Goal: Task Accomplishment & Management: Manage account settings

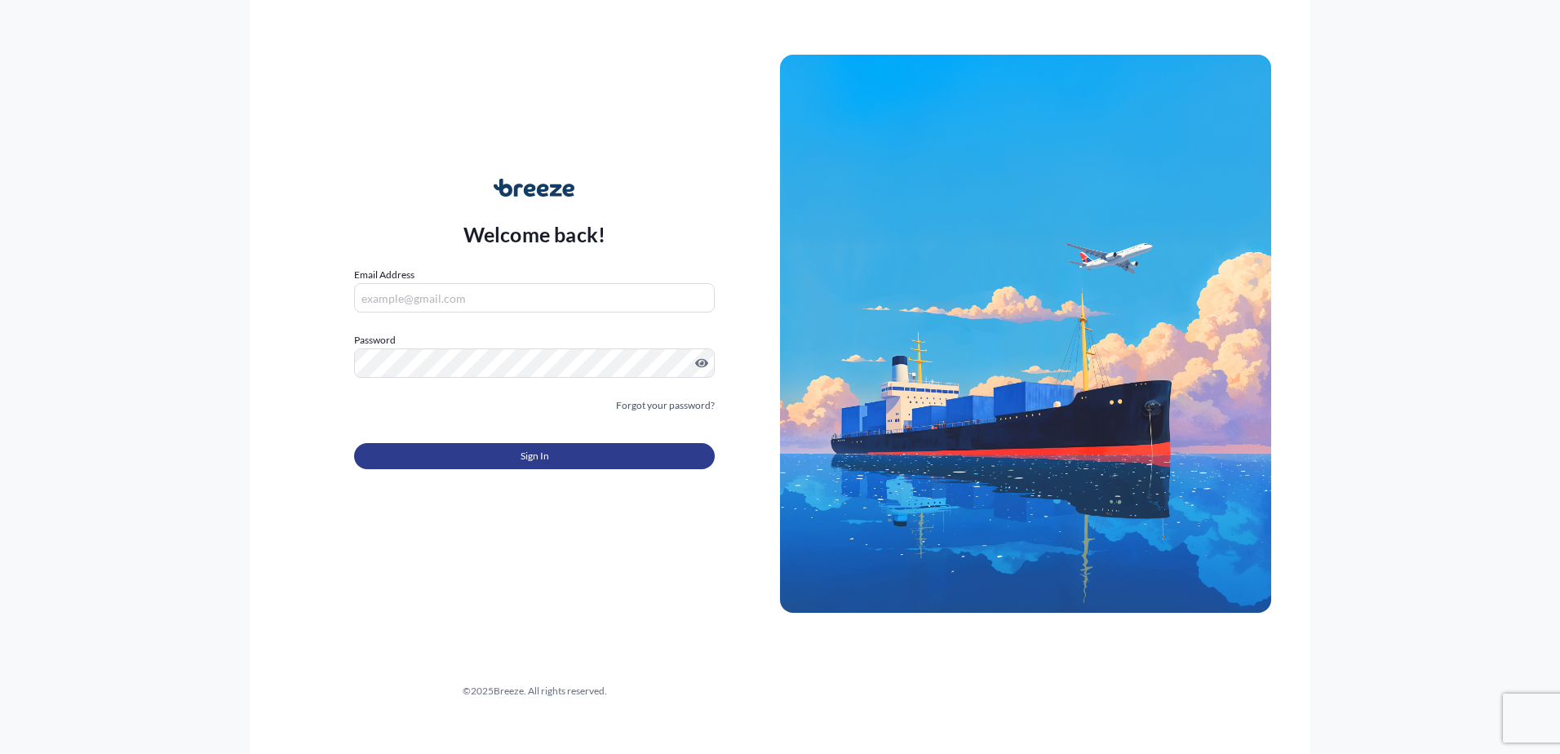
type input "[PERSON_NAME][EMAIL_ADDRESS][DOMAIN_NAME]"
click at [647, 456] on button "Sign In" at bounding box center [534, 456] width 361 height 26
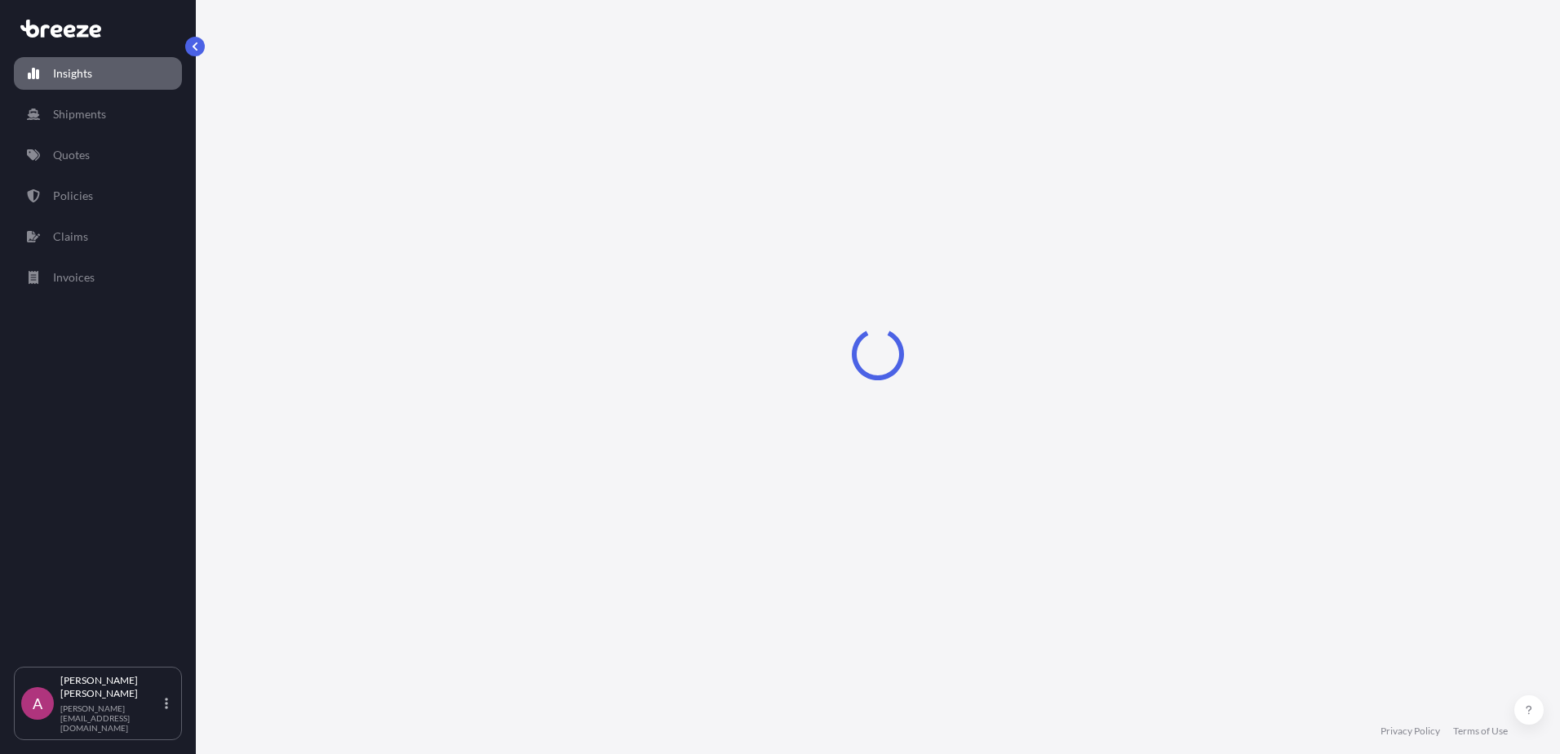
select select "2025"
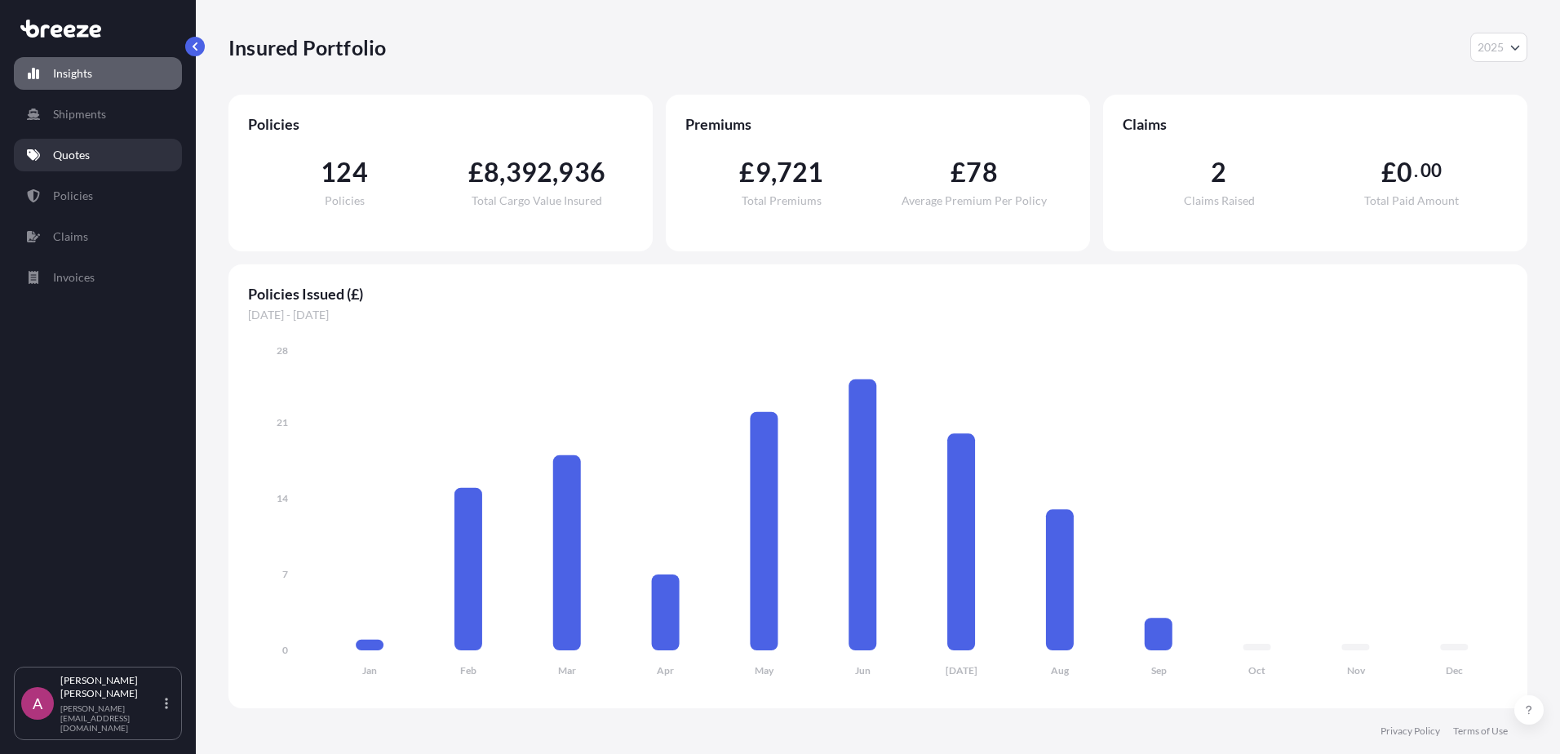
click at [73, 152] on p "Quotes" at bounding box center [71, 155] width 37 height 16
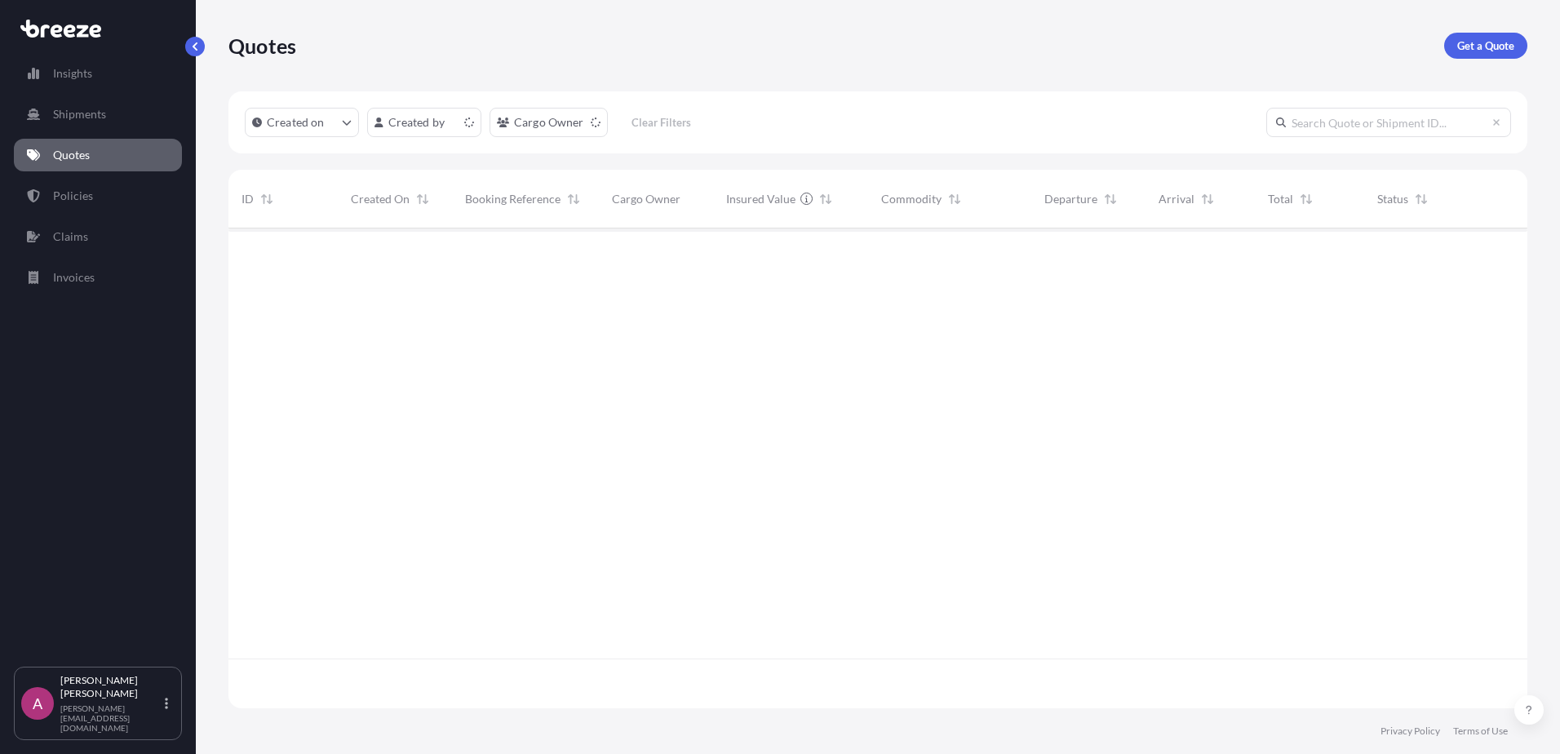
scroll to position [477, 1287]
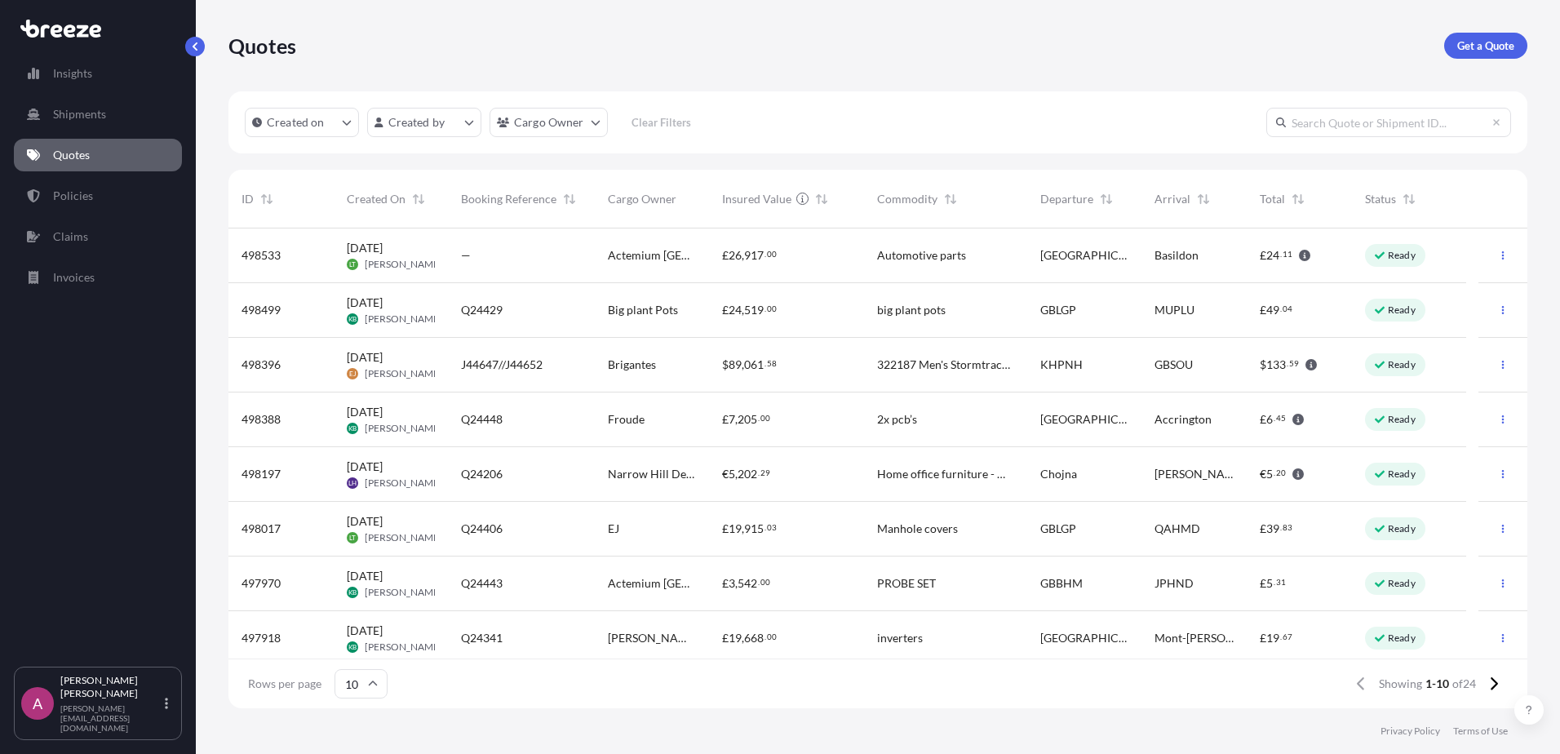
click at [398, 312] on span "[DATE] KB [PERSON_NAME]" at bounding box center [391, 310] width 88 height 31
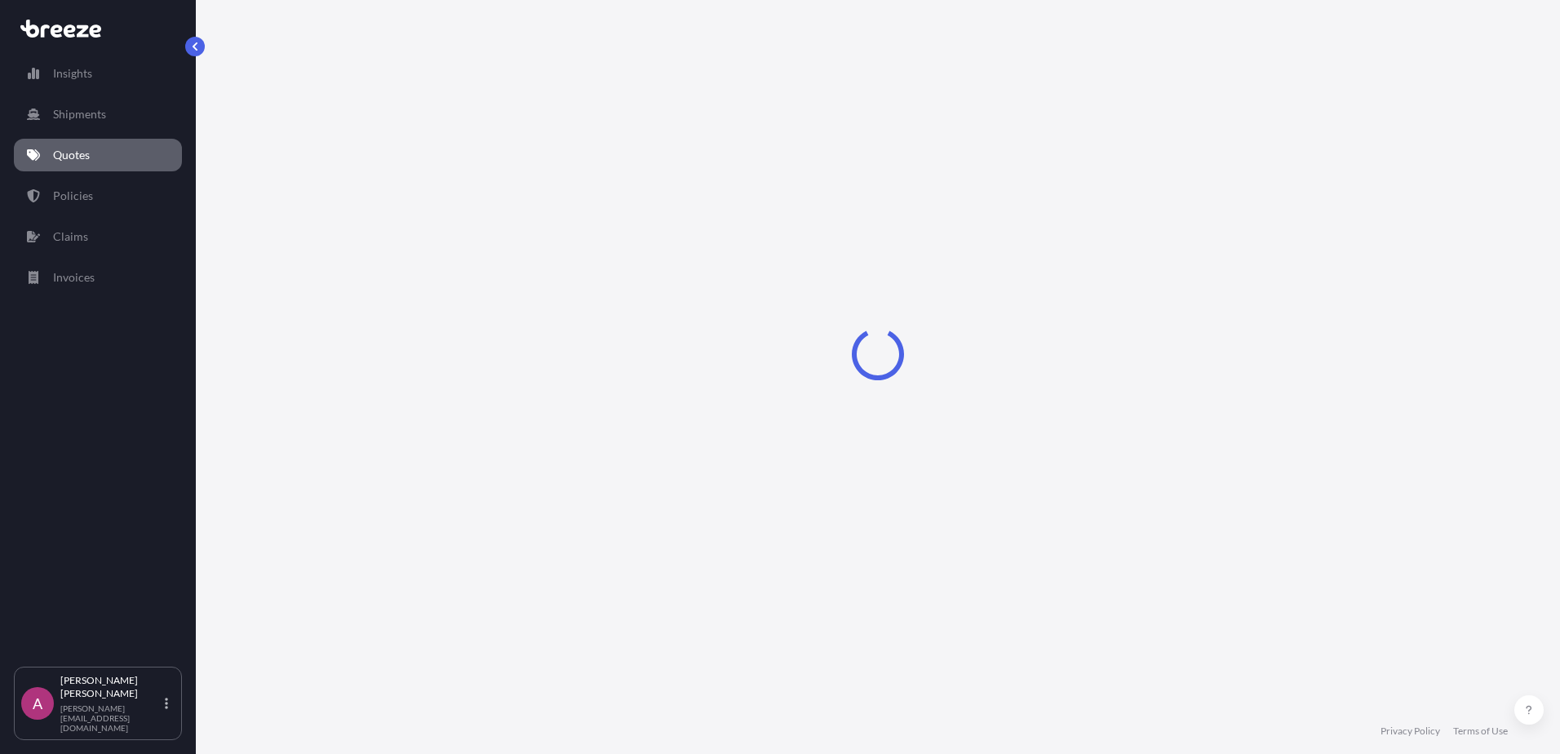
select select "Road"
select select "Sea"
select select "2"
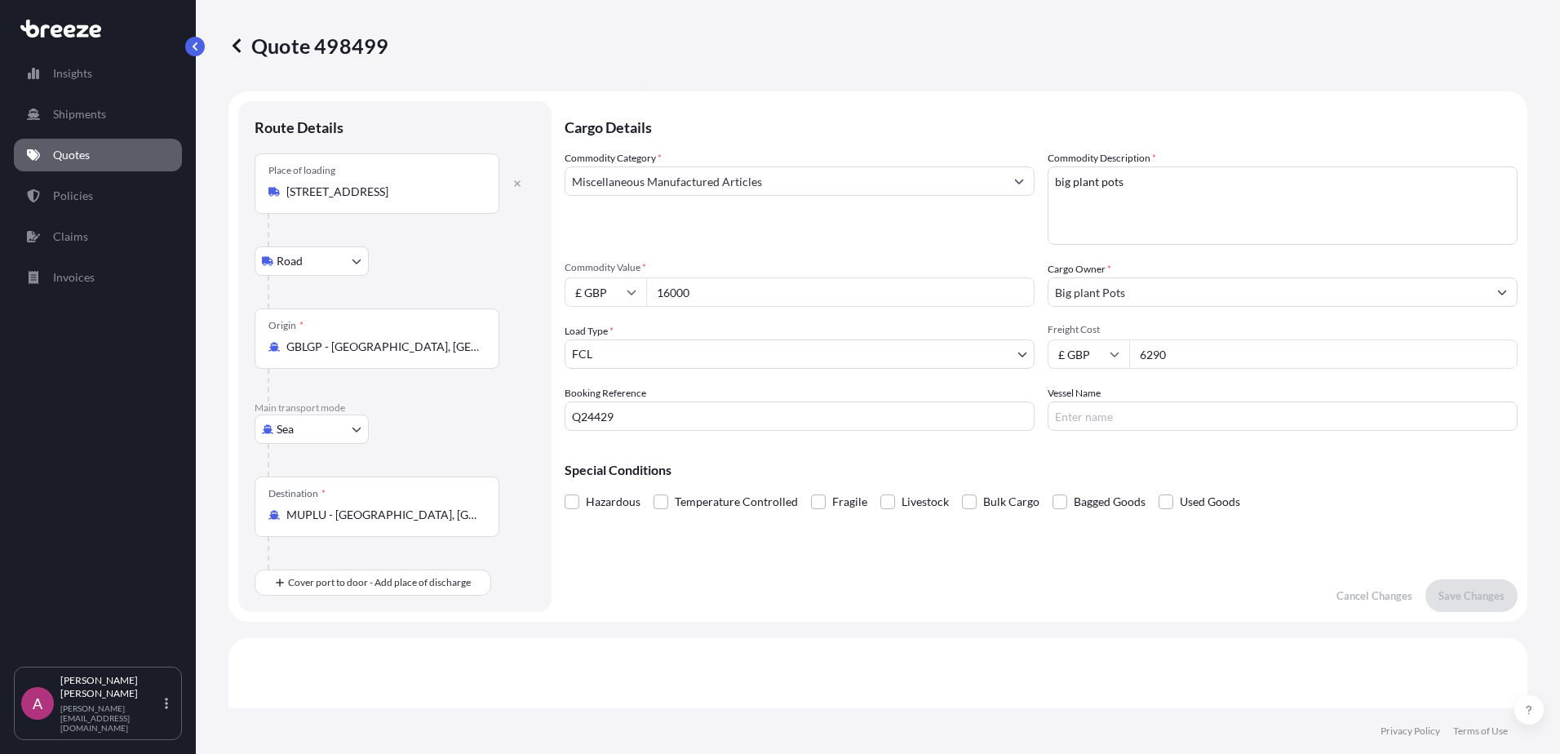
drag, startPoint x: 701, startPoint y: 291, endPoint x: 642, endPoint y: 288, distance: 58.8
click at [642, 288] on div "£ GBP 16000" at bounding box center [800, 291] width 470 height 29
type input "22500"
click at [1463, 596] on p "Save Changes" at bounding box center [1472, 596] width 66 height 16
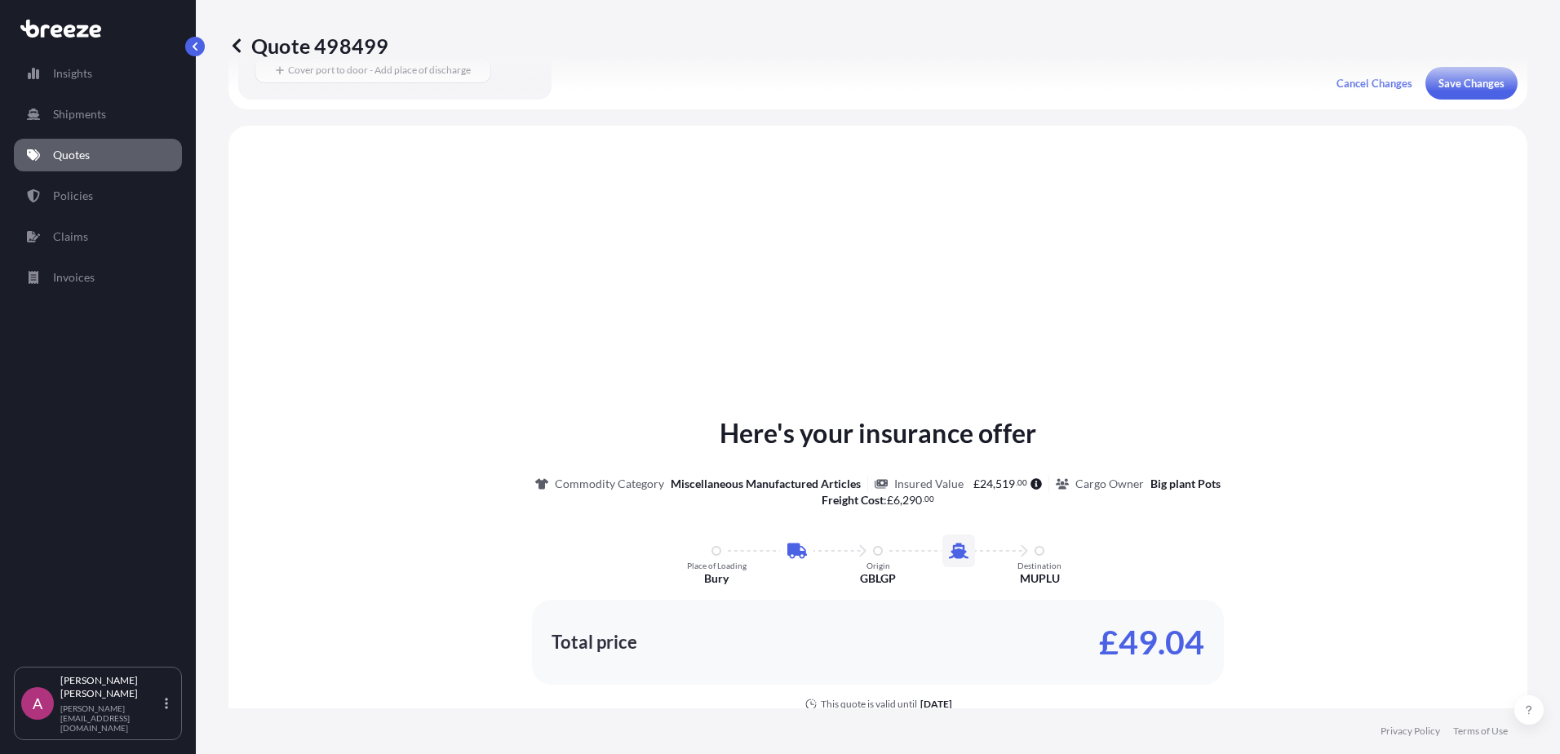
scroll to position [557, 0]
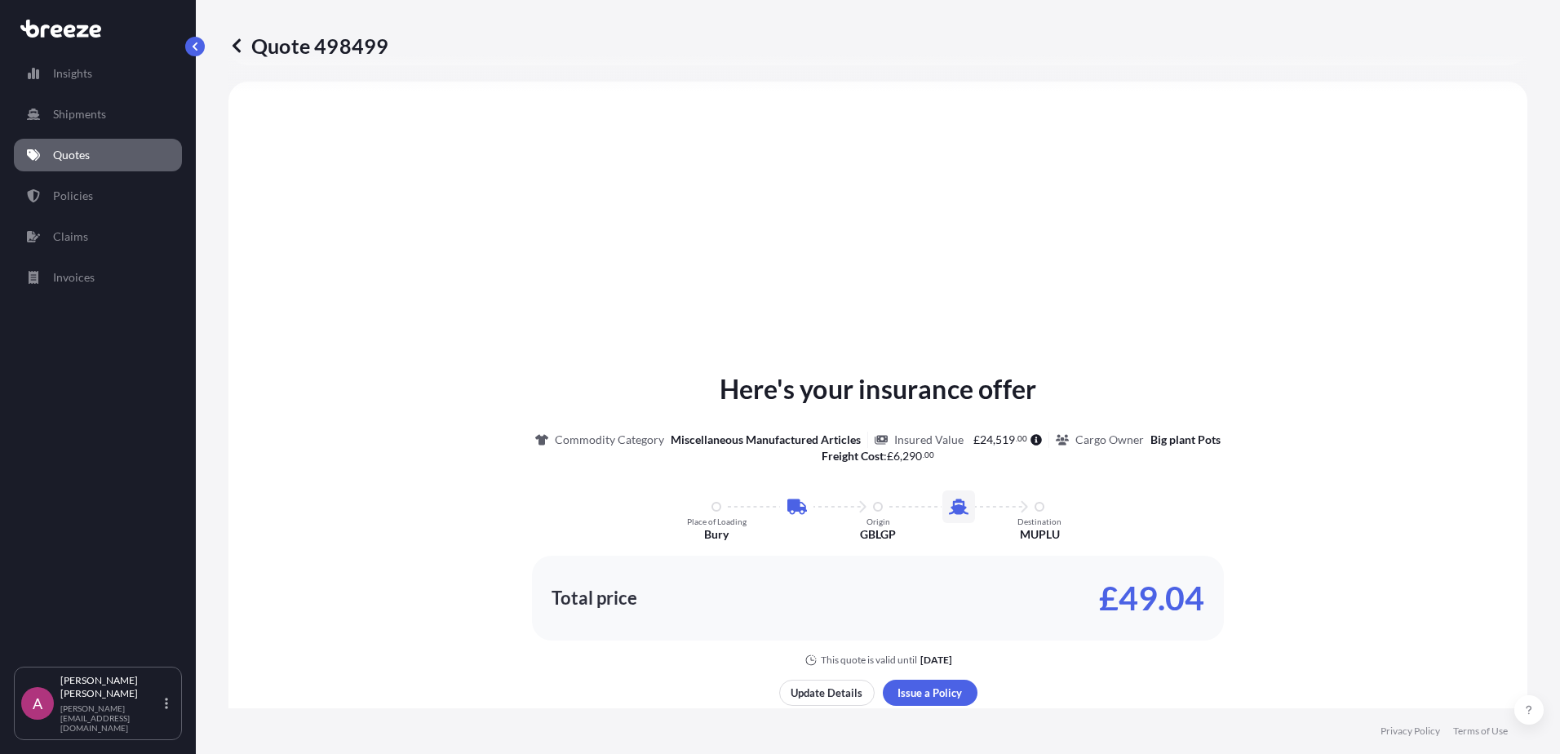
select select "Road"
select select "Sea"
select select "2"
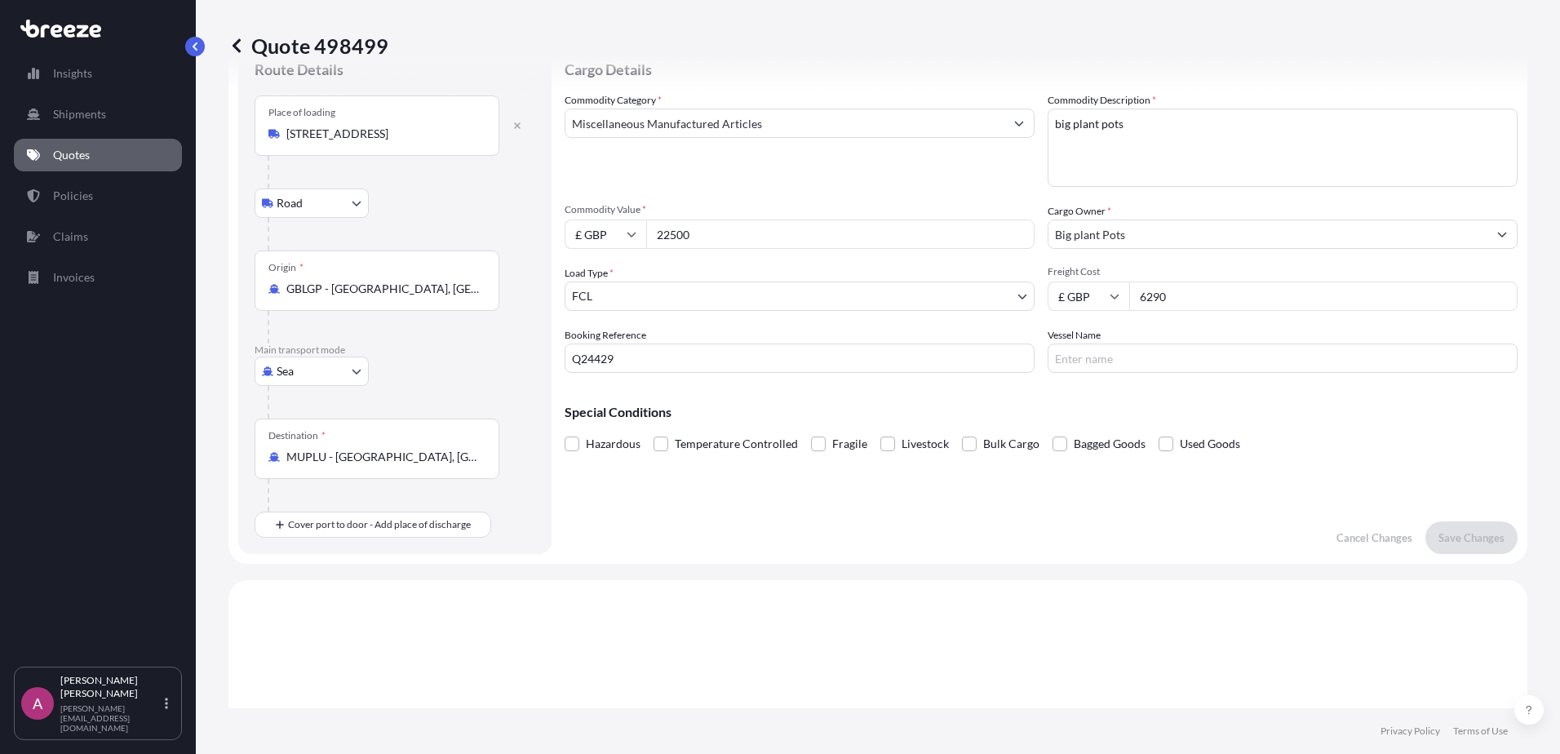
scroll to position [0, 0]
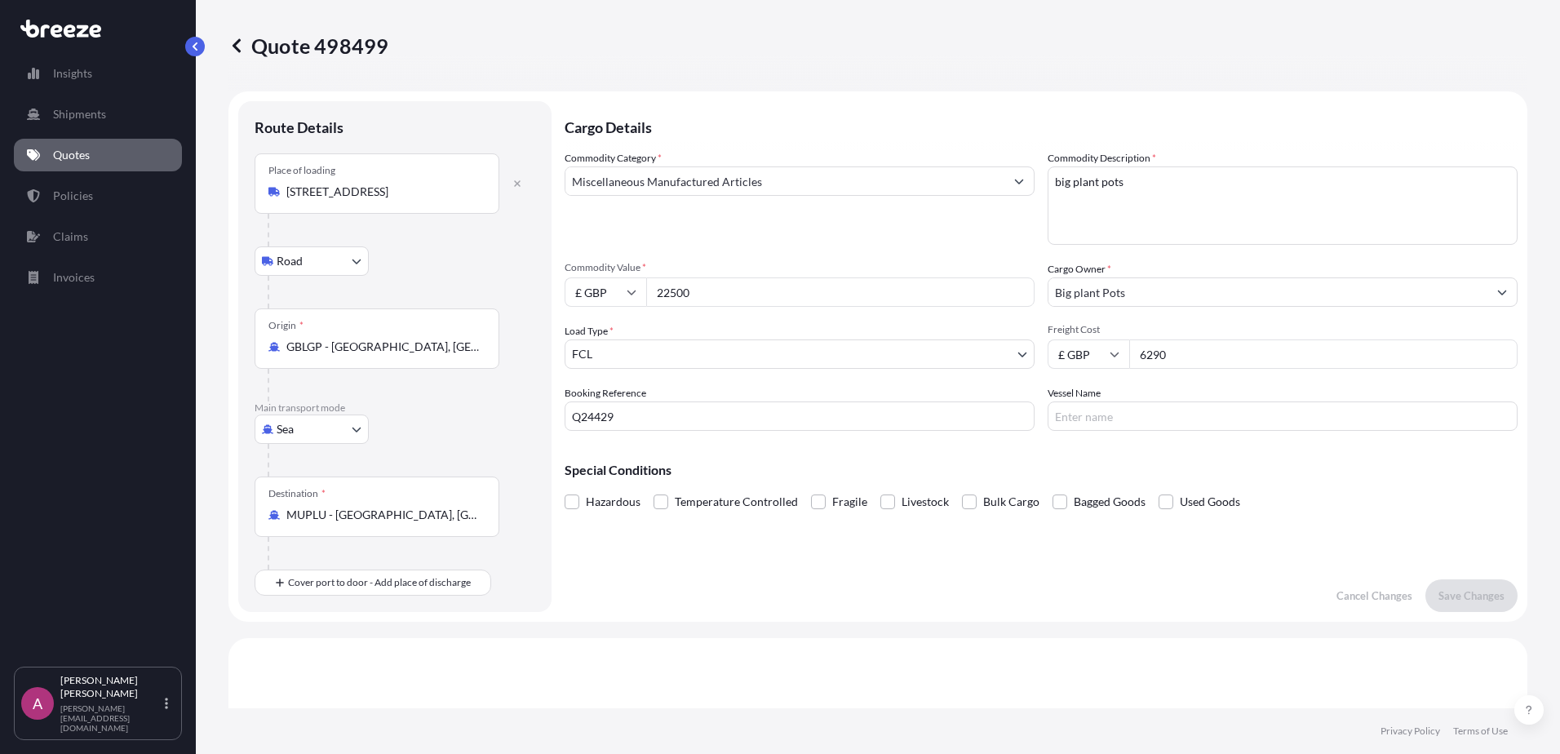
drag, startPoint x: 1176, startPoint y: 353, endPoint x: 1069, endPoint y: 353, distance: 106.9
click at [1069, 353] on div "£ GBP 6290" at bounding box center [1283, 353] width 470 height 29
type input "2895"
click at [1465, 595] on p "Save Changes" at bounding box center [1472, 596] width 66 height 16
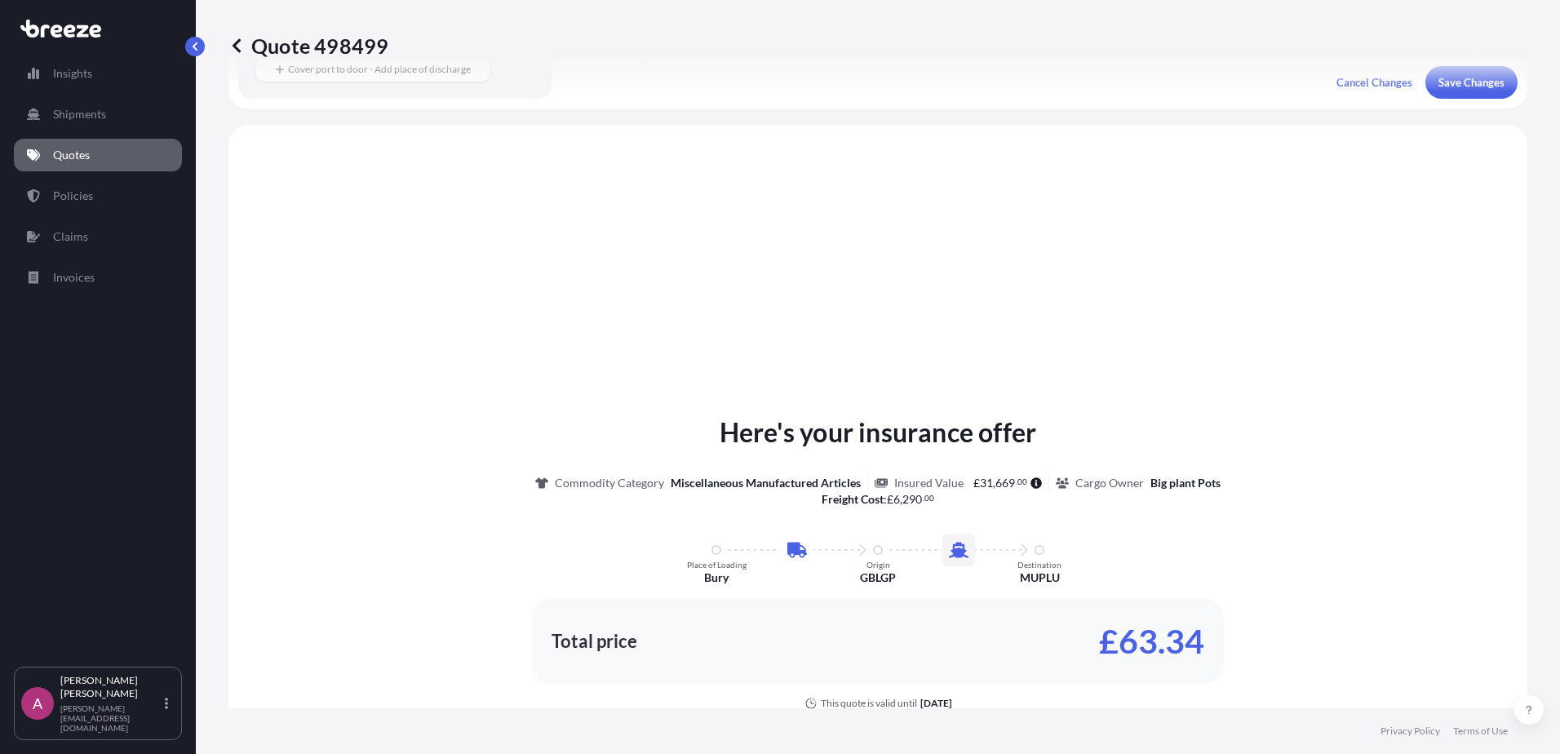
scroll to position [557, 0]
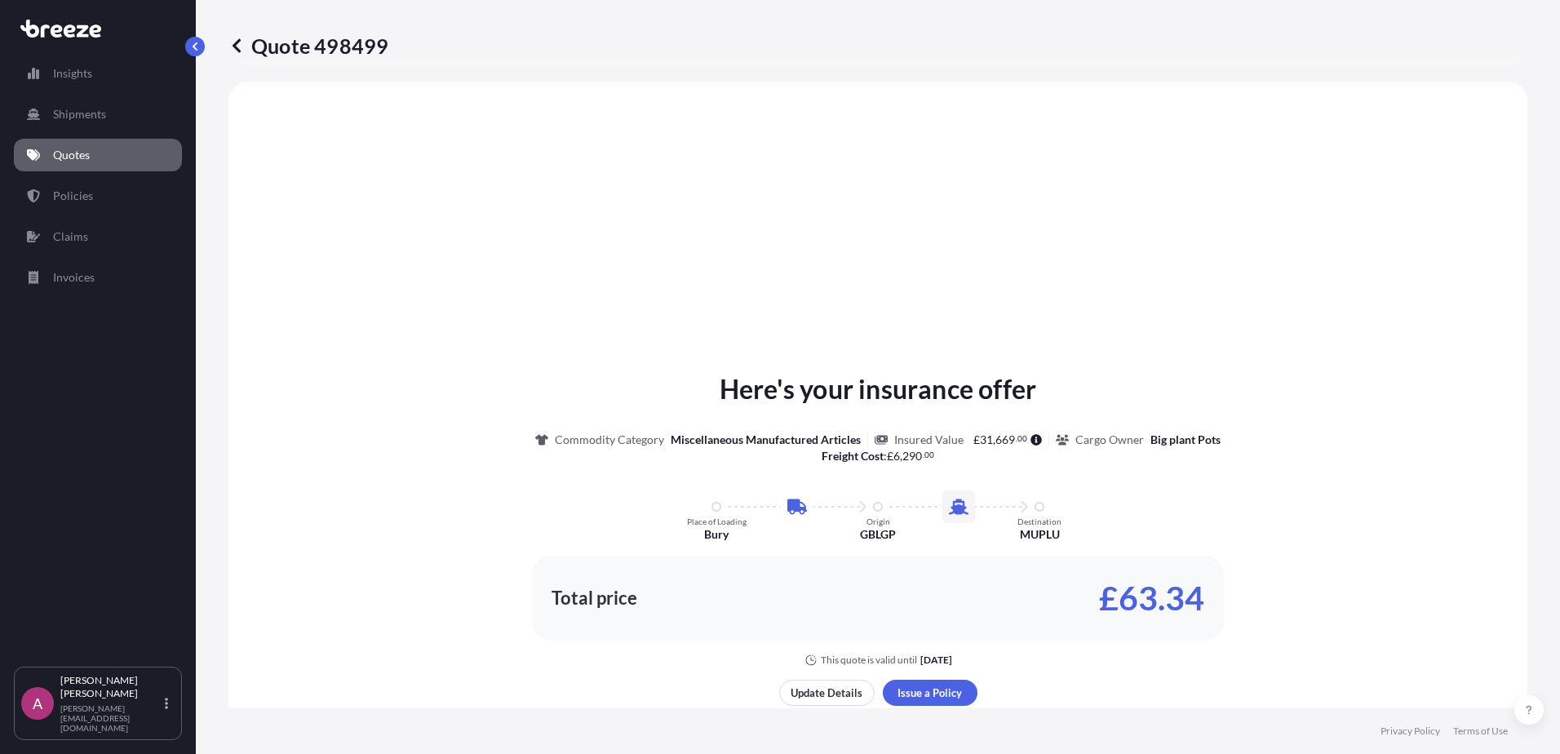
select select "Road"
select select "Sea"
select select "2"
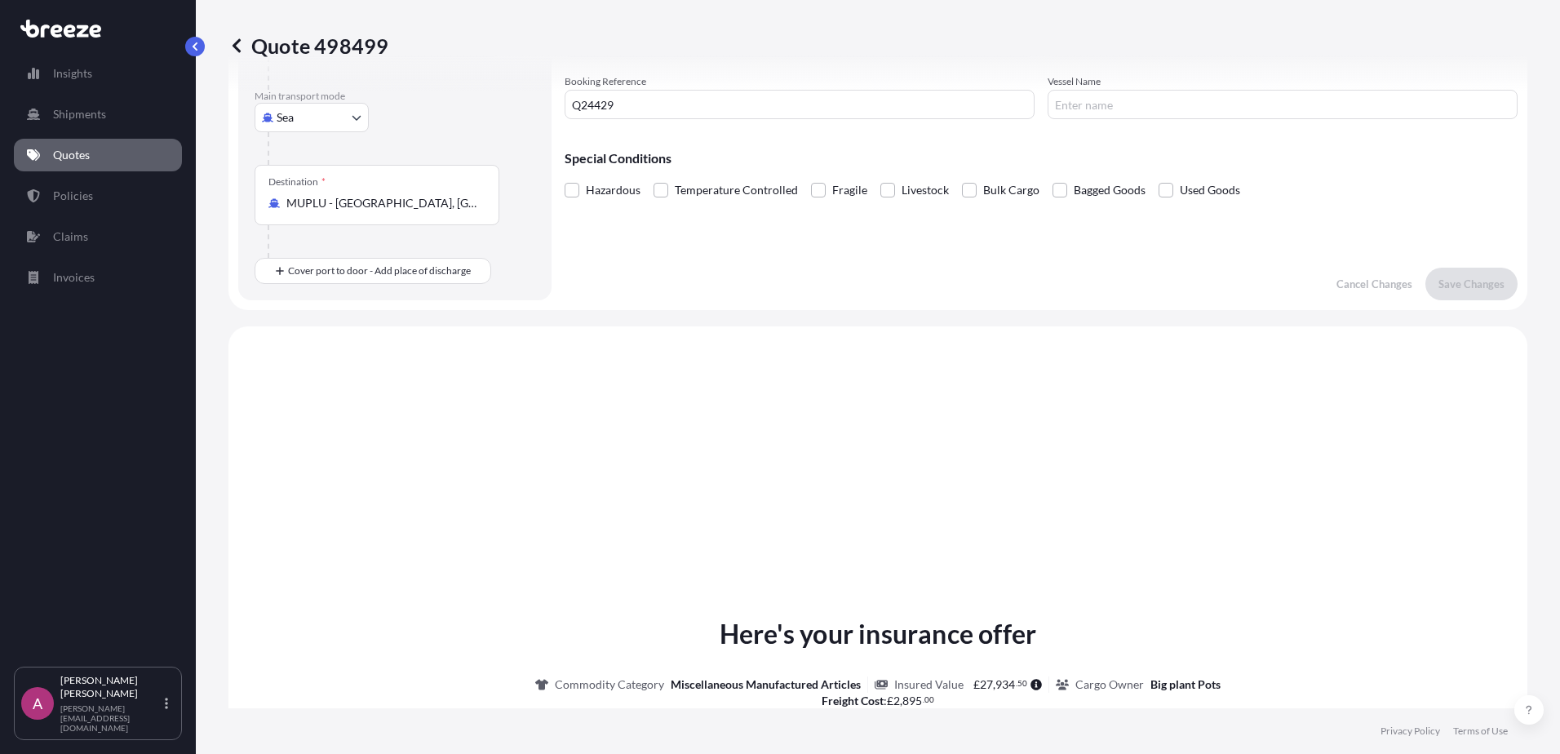
scroll to position [0, 0]
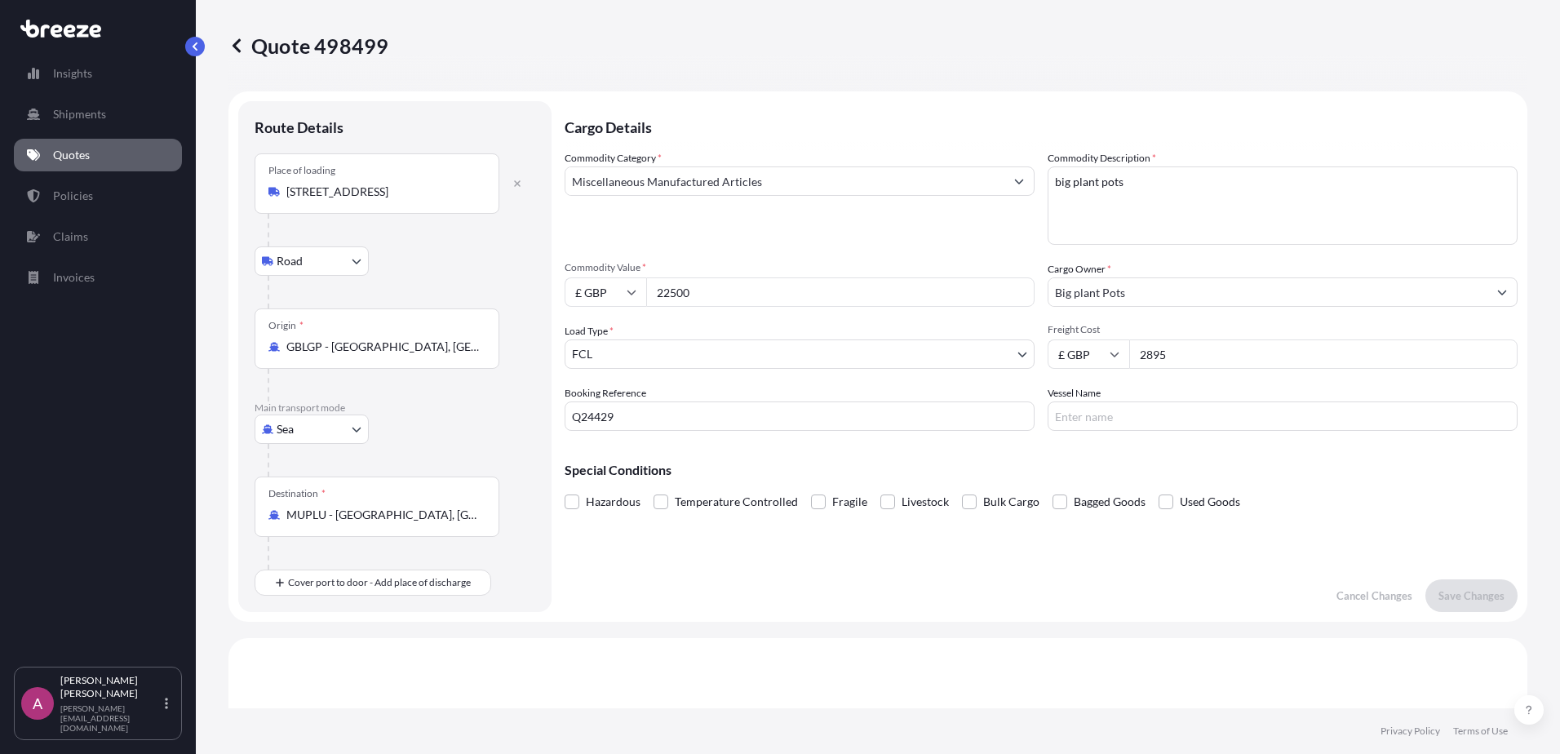
drag, startPoint x: 1188, startPoint y: 351, endPoint x: 1059, endPoint y: 349, distance: 128.9
click at [1059, 349] on div "£ GBP 2895" at bounding box center [1283, 353] width 470 height 29
type input "5920"
drag, startPoint x: 718, startPoint y: 291, endPoint x: 619, endPoint y: 293, distance: 98.8
click at [620, 293] on div "£ GBP 22500" at bounding box center [800, 291] width 470 height 29
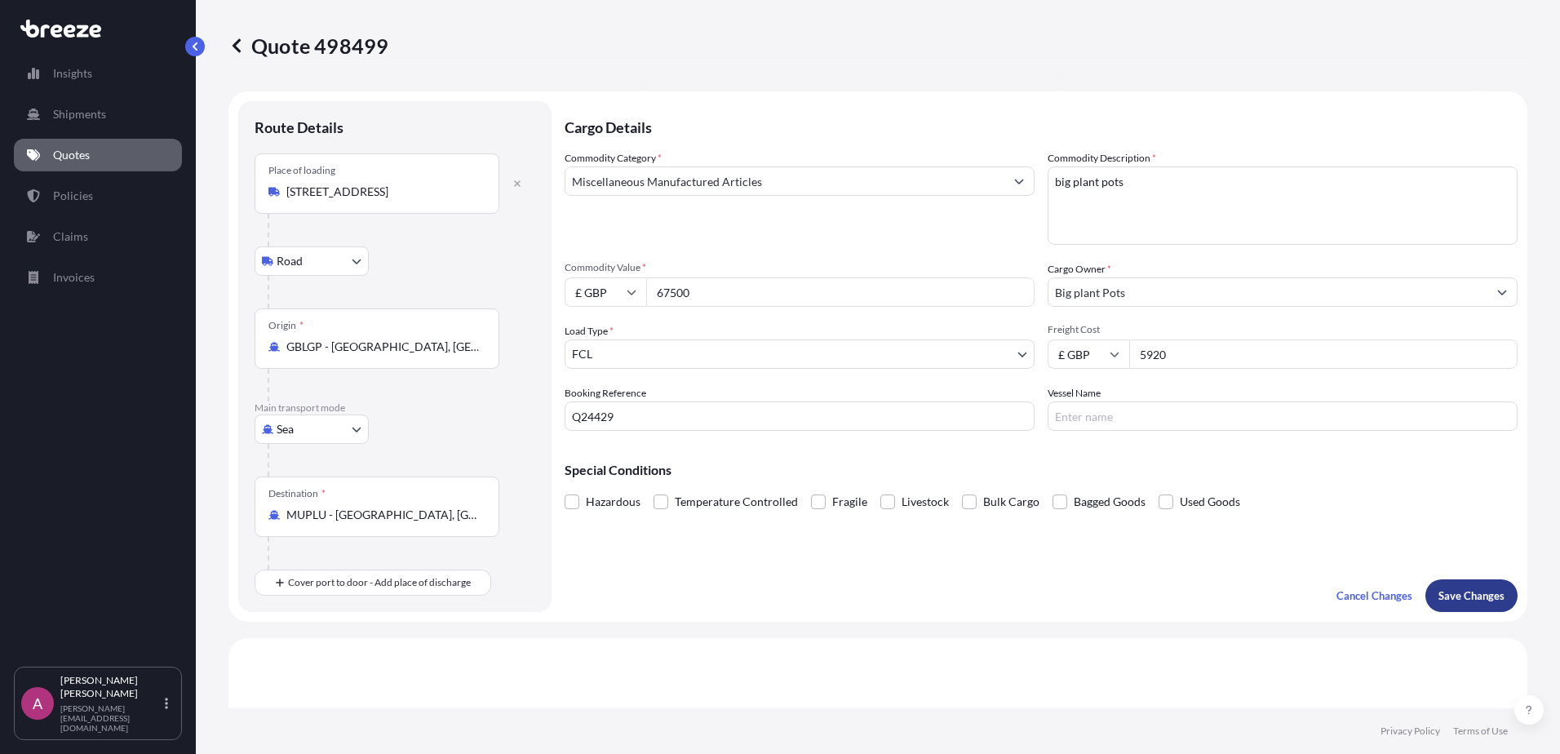
type input "67500"
click at [1481, 599] on p "Save Changes" at bounding box center [1472, 596] width 66 height 16
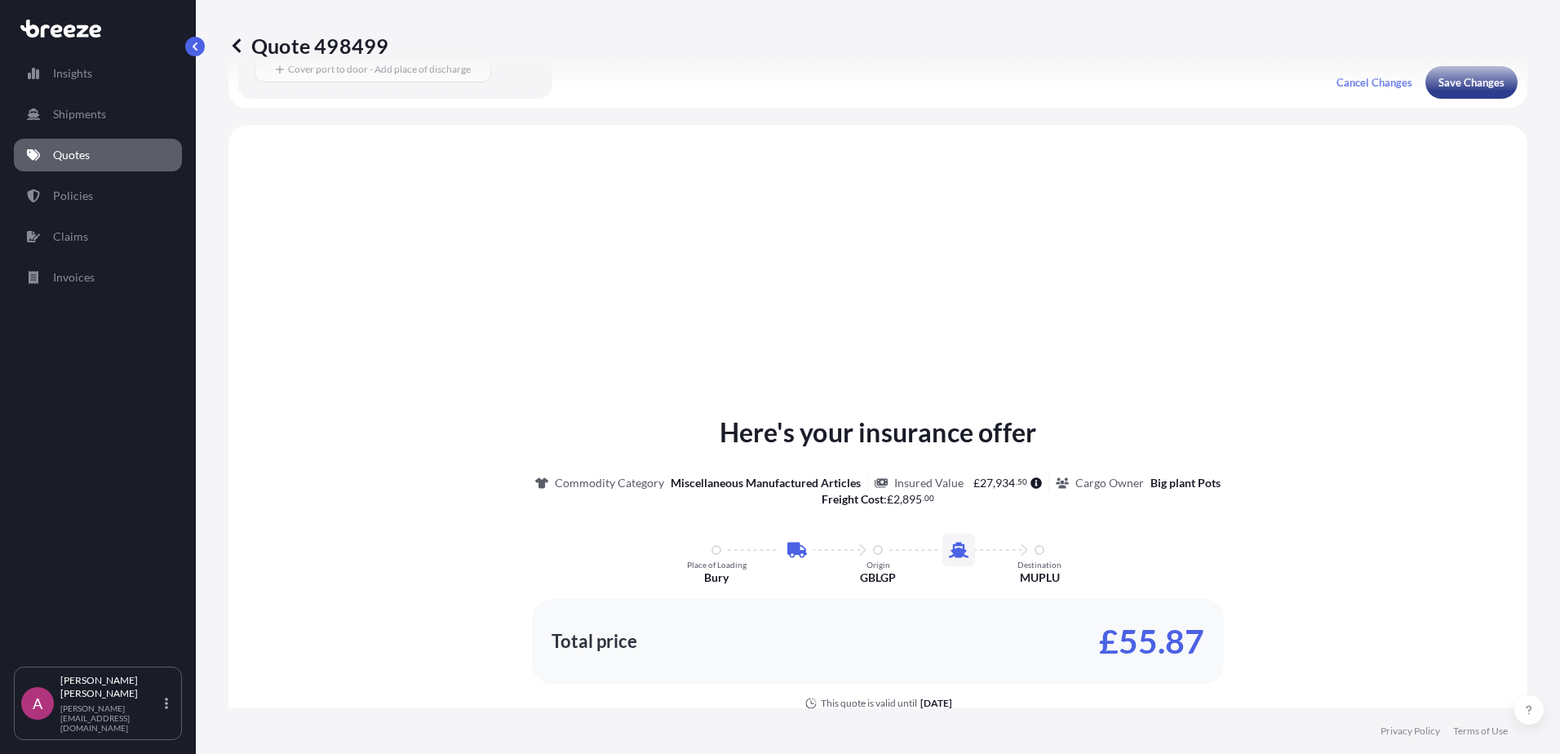
scroll to position [557, 0]
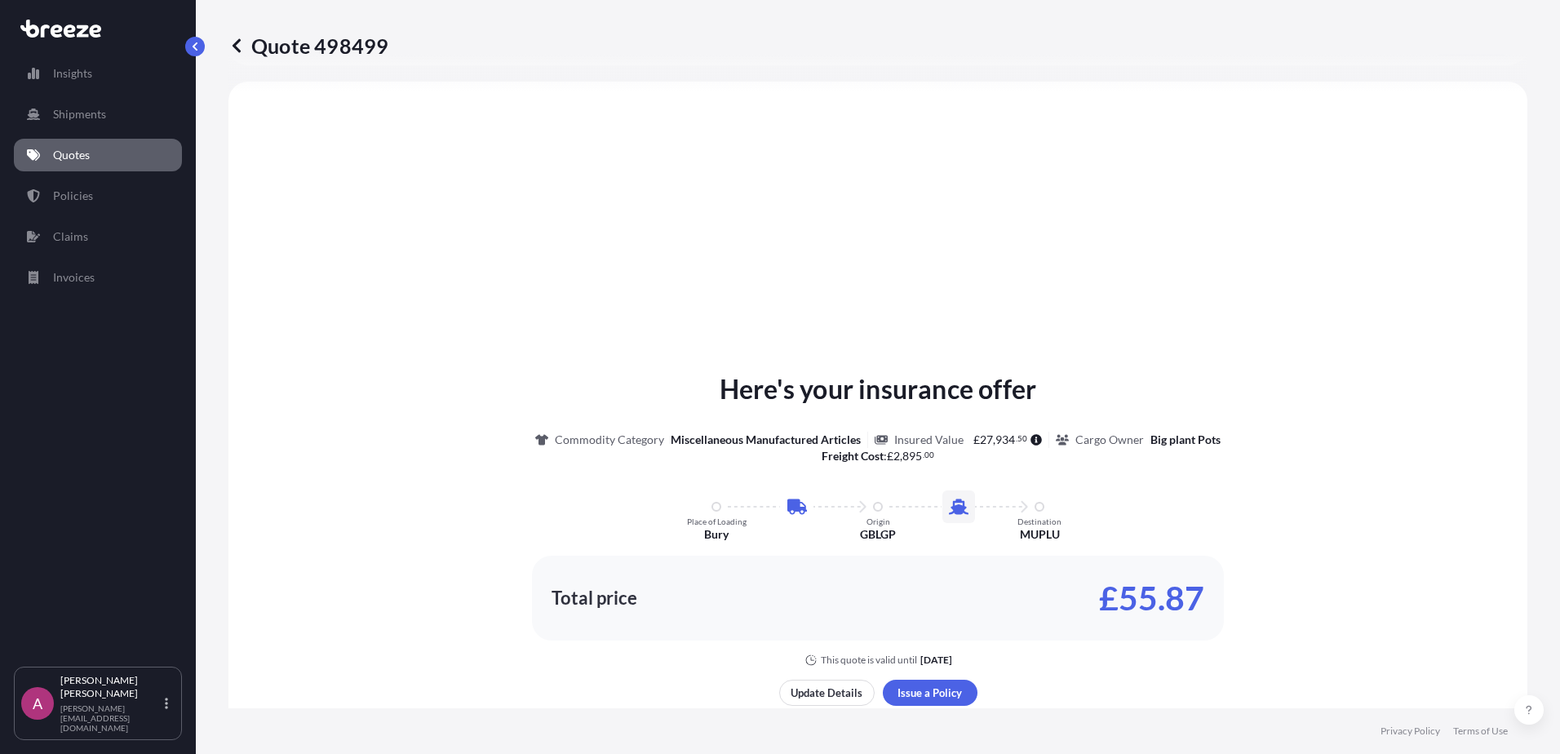
select select "Road"
select select "Sea"
select select "2"
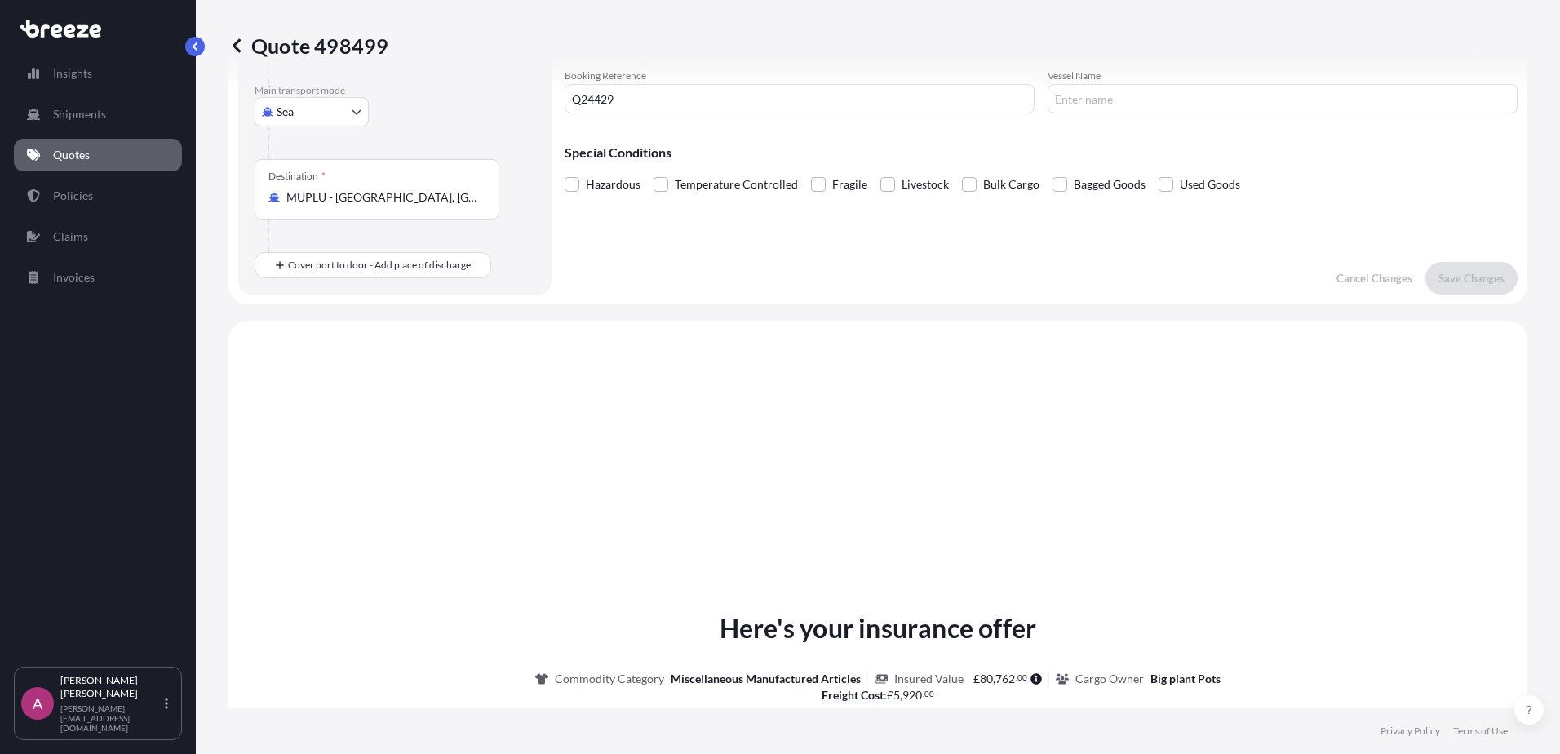
scroll to position [0, 0]
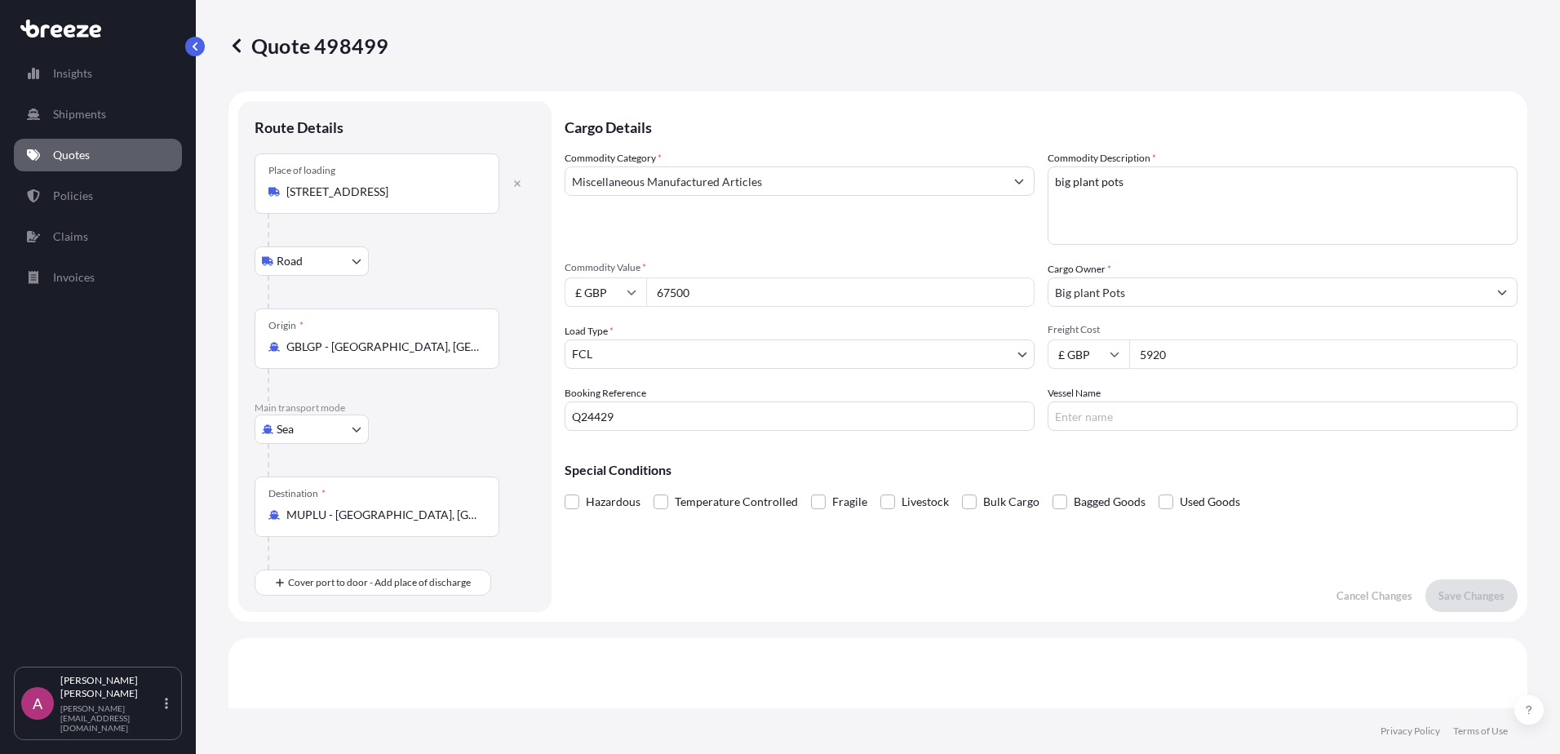
drag, startPoint x: 700, startPoint y: 285, endPoint x: 573, endPoint y: 288, distance: 127.3
click at [573, 288] on div "£ GBP 67500" at bounding box center [800, 291] width 470 height 29
type input "45000"
drag, startPoint x: 1200, startPoint y: 359, endPoint x: 1063, endPoint y: 350, distance: 136.6
click at [1063, 350] on div "£ GBP 5920" at bounding box center [1283, 353] width 470 height 29
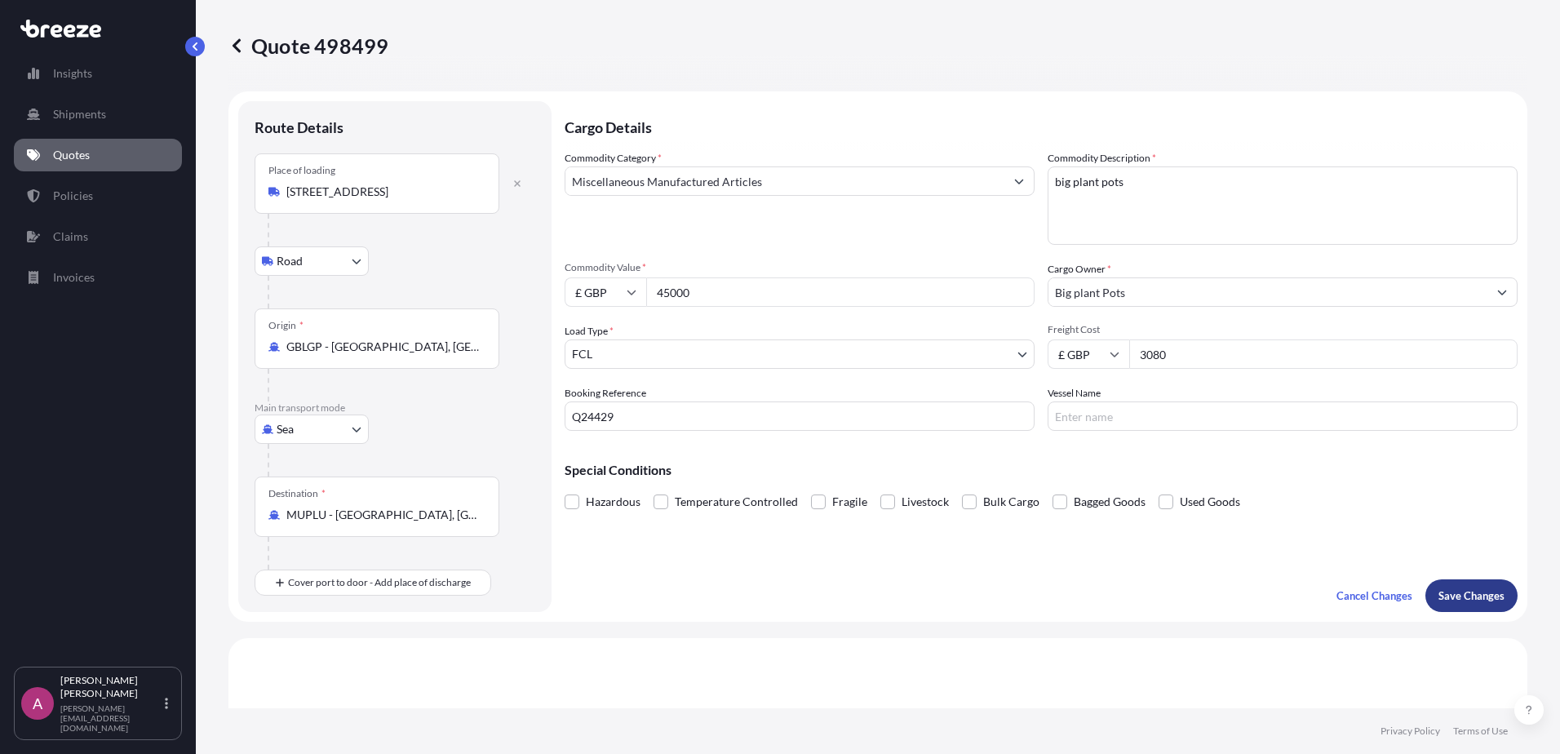
type input "3080"
click at [1467, 591] on p "Save Changes" at bounding box center [1472, 596] width 66 height 16
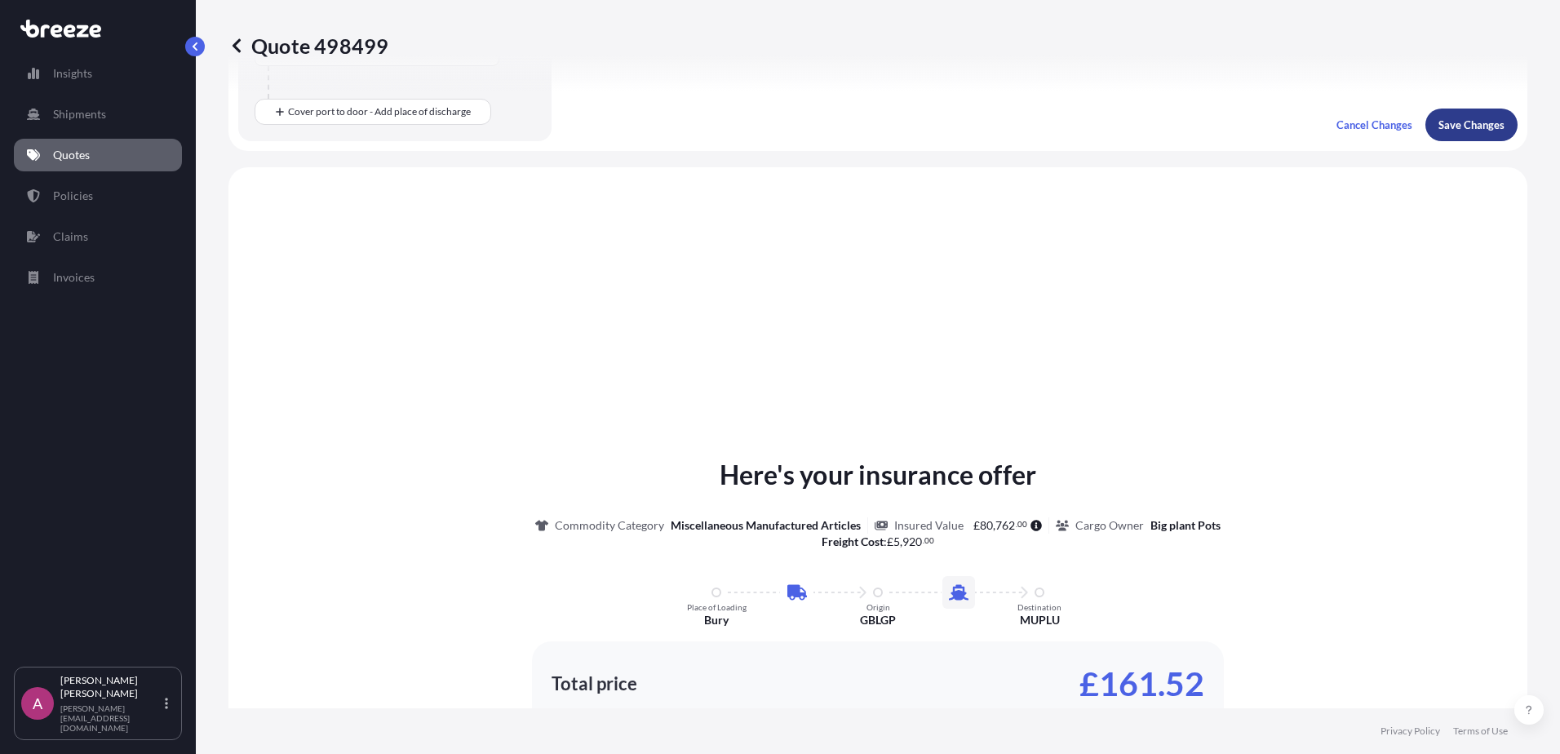
scroll to position [557, 0]
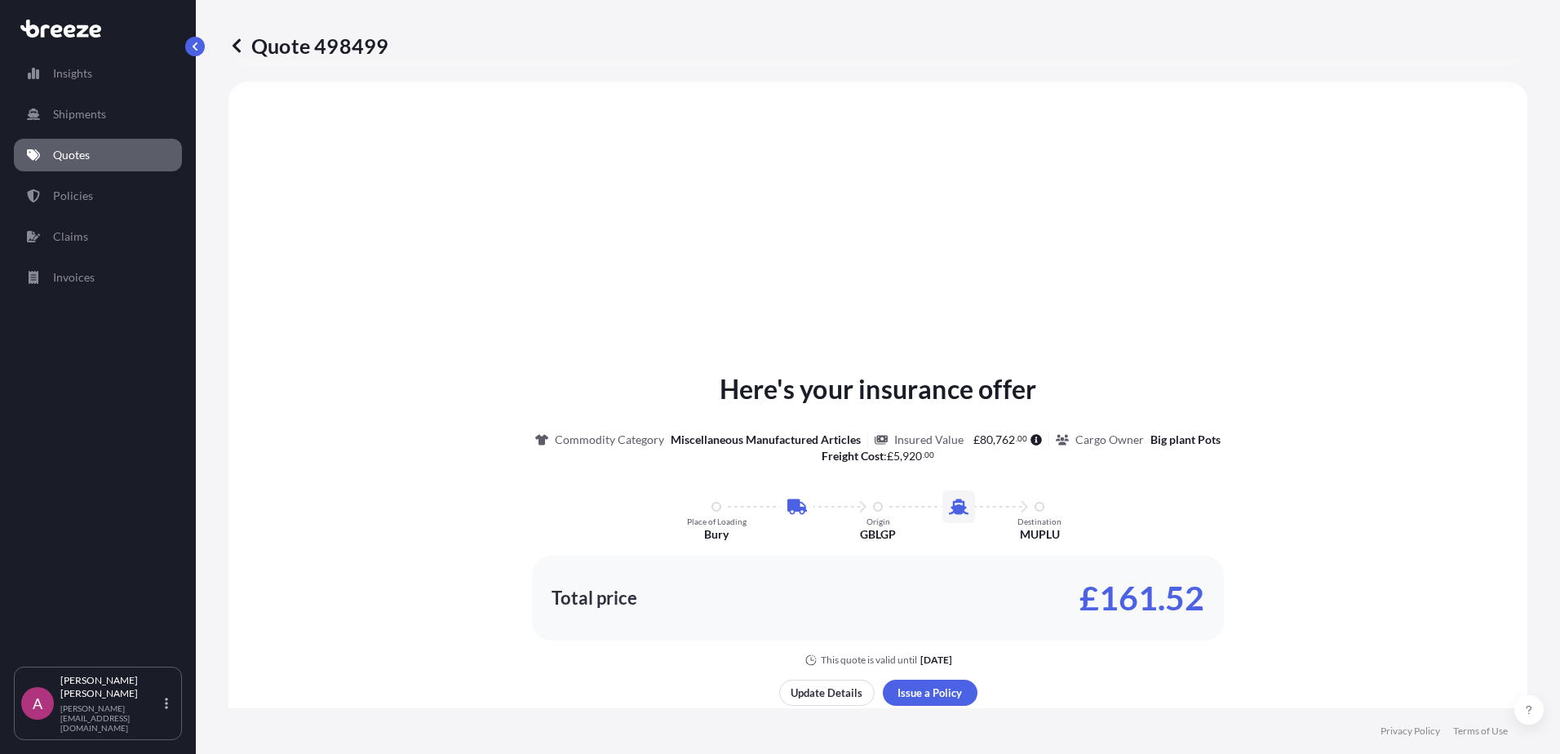
select select "Road"
select select "Sea"
select select "2"
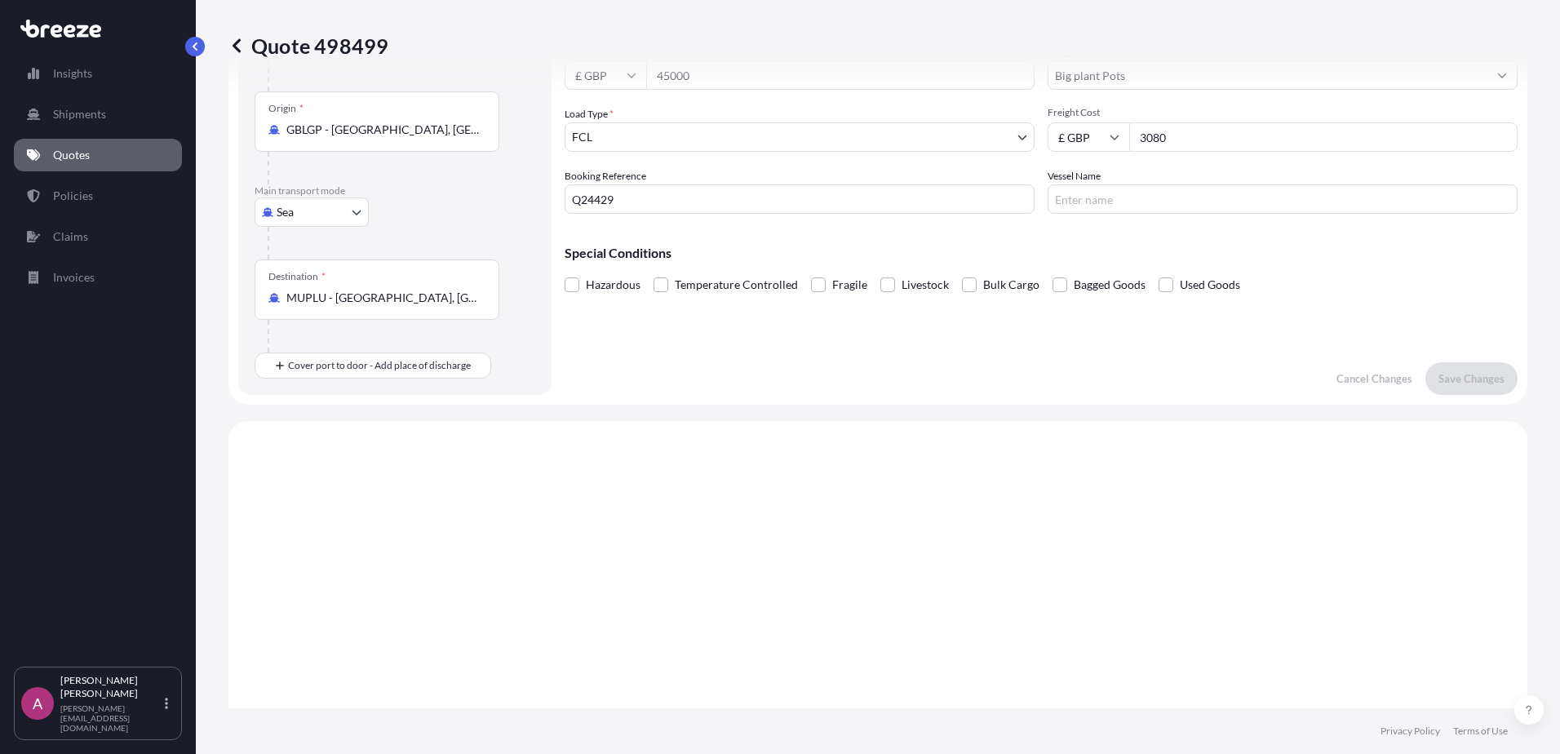
scroll to position [67, 0]
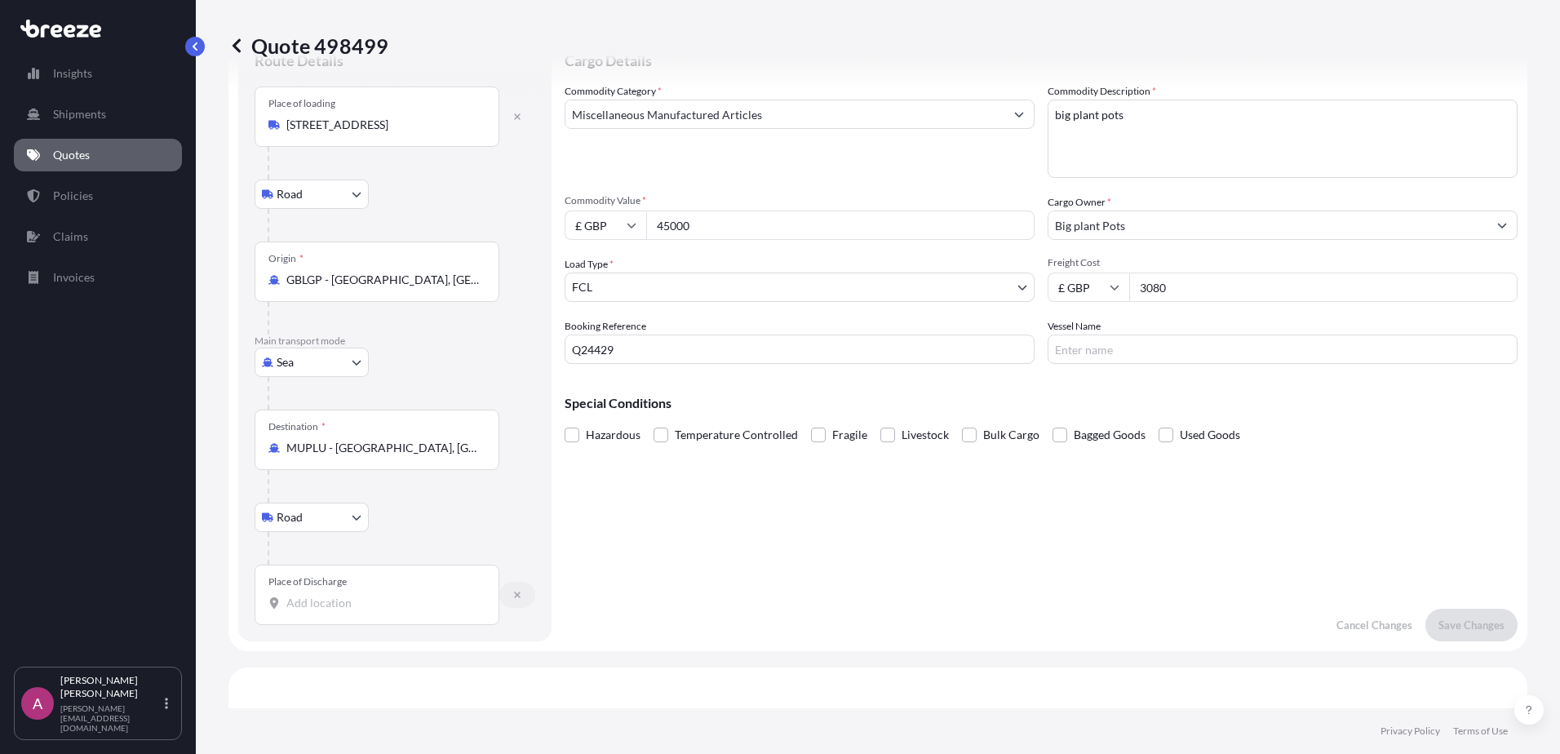
click at [518, 592] on icon "button" at bounding box center [517, 595] width 10 height 10
